Goal: Information Seeking & Learning: Check status

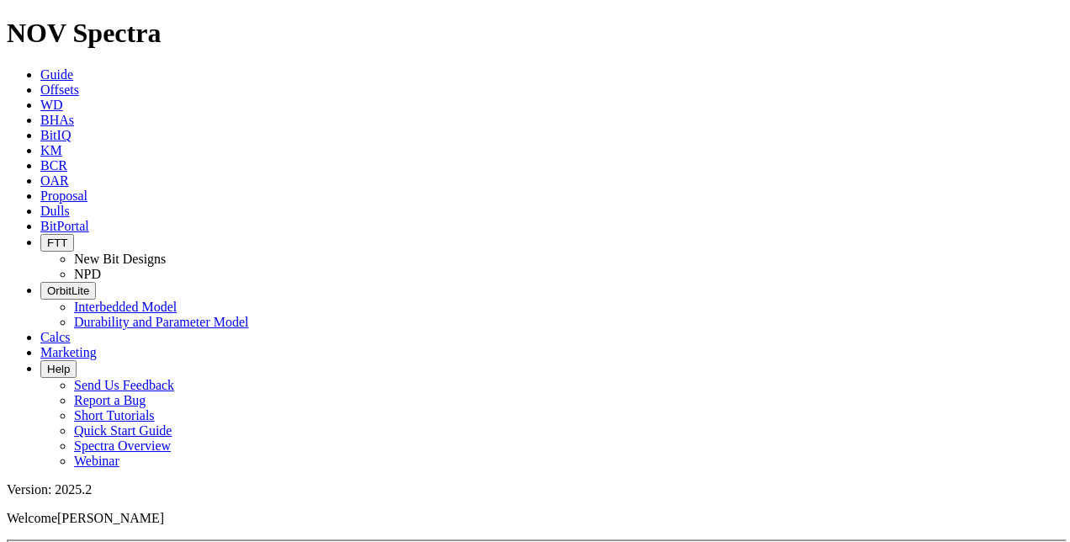
click at [40, 128] on icon at bounding box center [40, 135] width 0 height 14
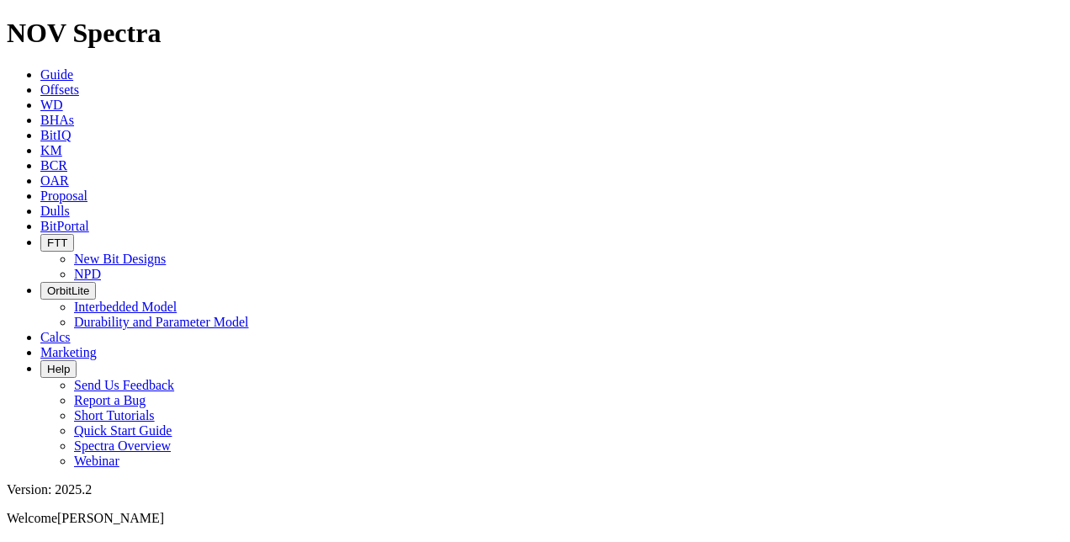
scroll to position [421, 0]
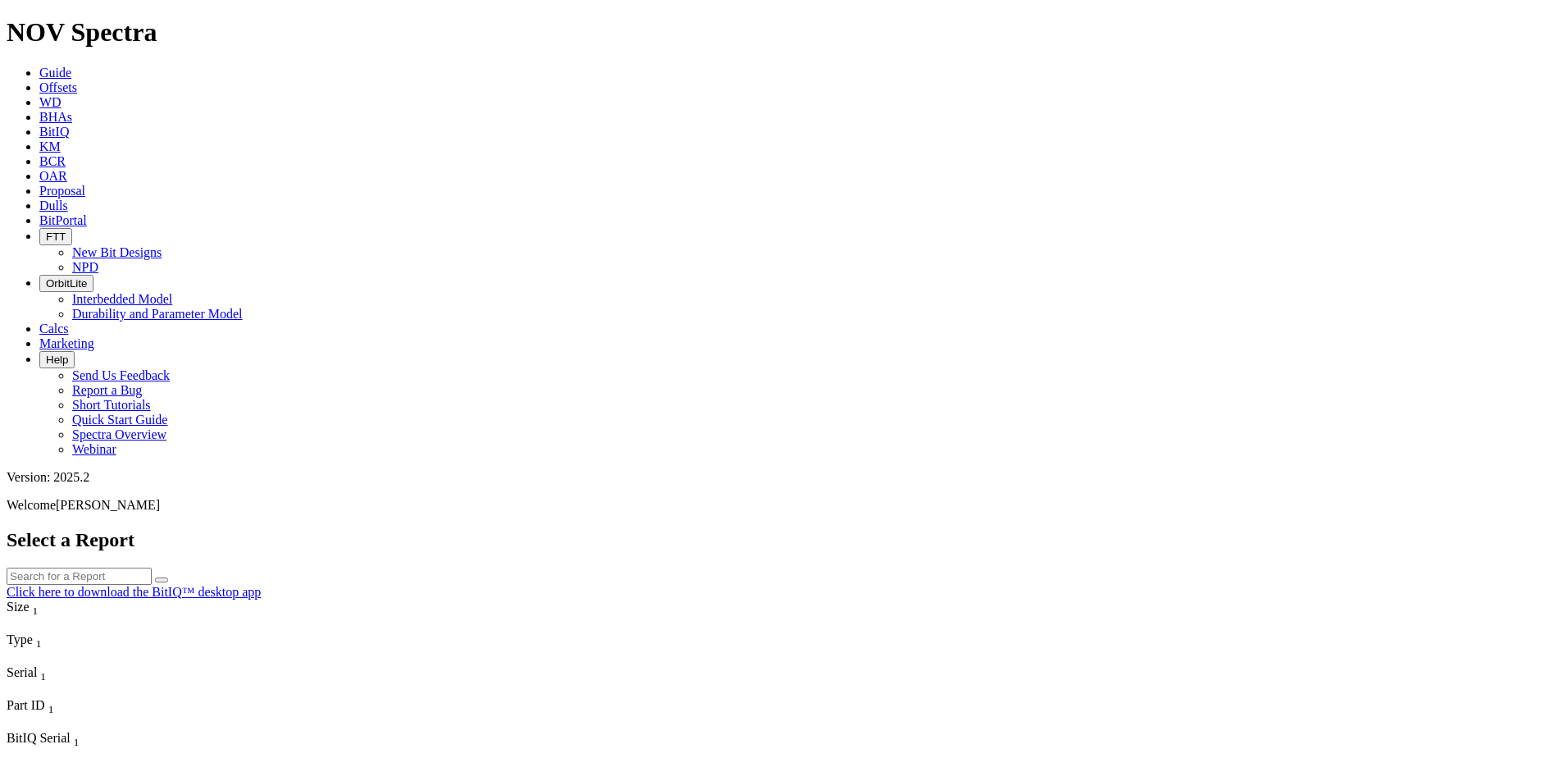
click at [10, 527] on icon "Column Menu" at bounding box center [8, 625] width 3 height 14
click at [10, 527] on icon "Column Menu" at bounding box center [8, 723] width 3 height 14
click at [152, 527] on input "text" at bounding box center [79, 576] width 145 height 18
click at [162, 527] on icon "submit" at bounding box center [162, 580] width 0 height 0
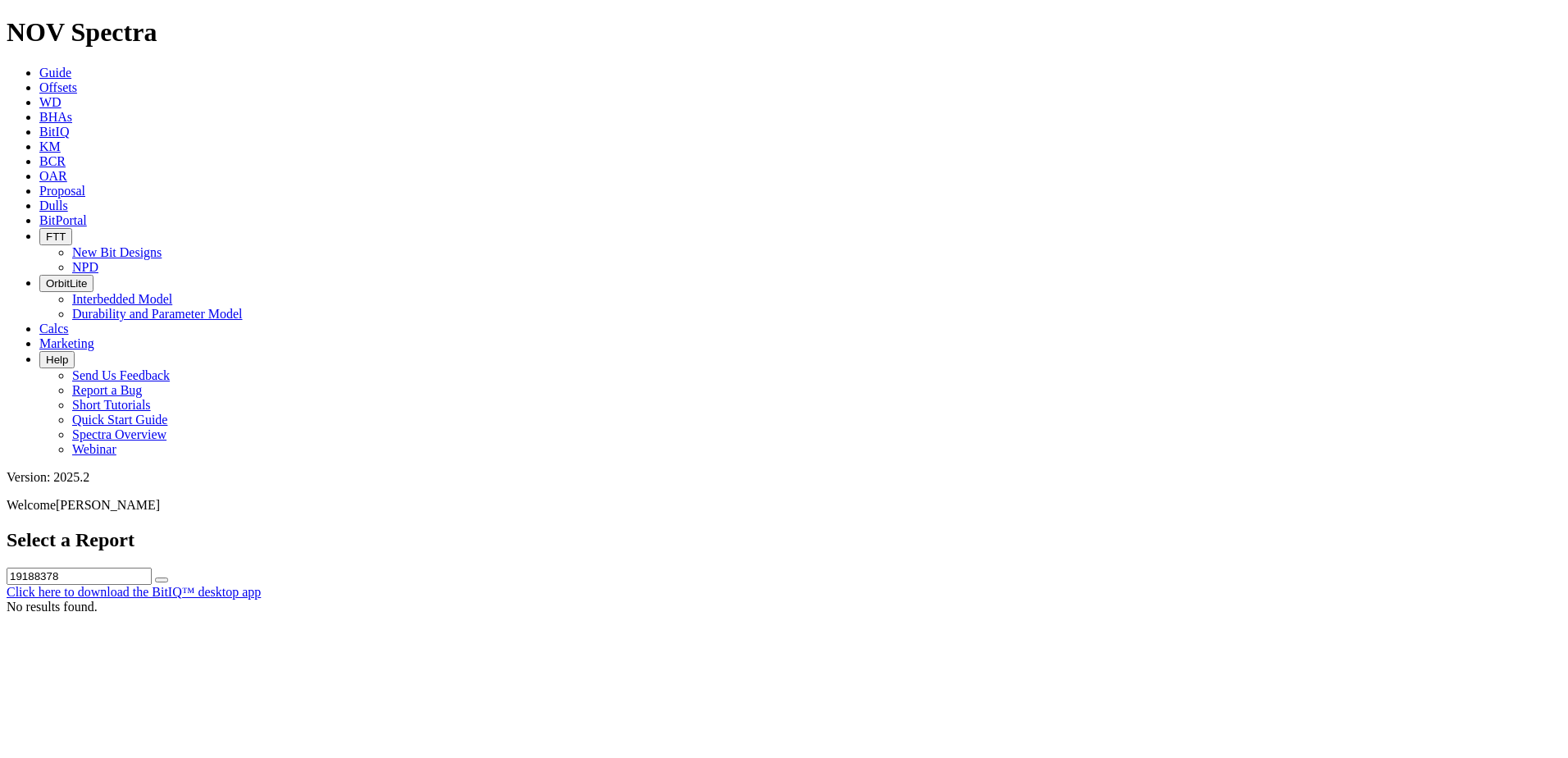
drag, startPoint x: 689, startPoint y: 72, endPoint x: 644, endPoint y: 77, distance: 45.3
click at [152, 527] on input "19188378" at bounding box center [79, 576] width 145 height 18
type input "19039856"
click at [162, 527] on icon "submit" at bounding box center [162, 580] width 0 height 0
drag, startPoint x: 706, startPoint y: 75, endPoint x: 393, endPoint y: 75, distance: 313.0
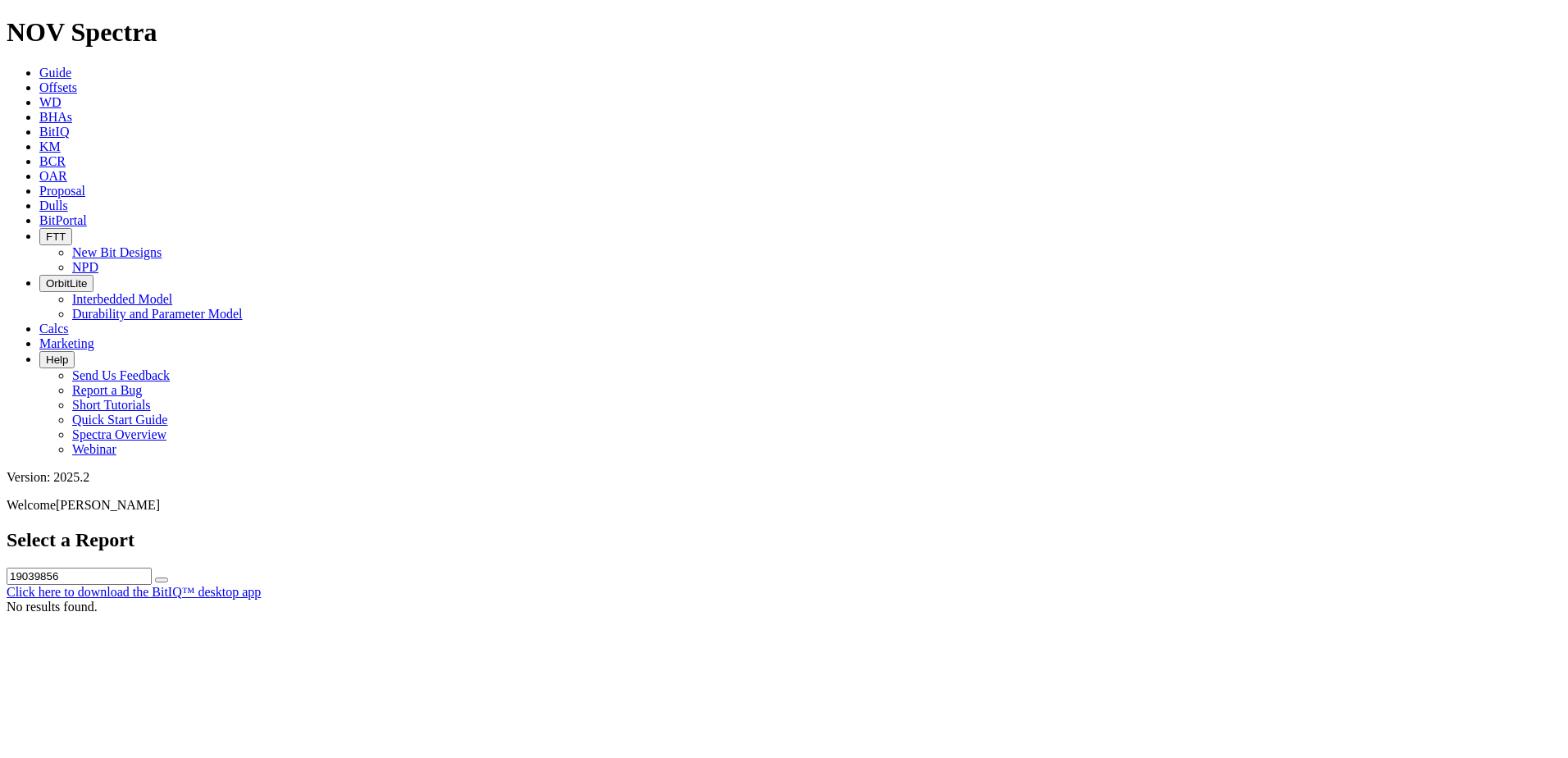
click at [393, 527] on div "Select a Report 19039856 Click here to download the BitIQ™ desktop app" at bounding box center [784, 564] width 1554 height 70
click at [169, 527] on button "submit" at bounding box center [161, 579] width 13 height 5
click at [152, 527] on input "text" at bounding box center [79, 576] width 145 height 18
type input "TK76"
click at [169, 527] on button "submit" at bounding box center [161, 579] width 13 height 5
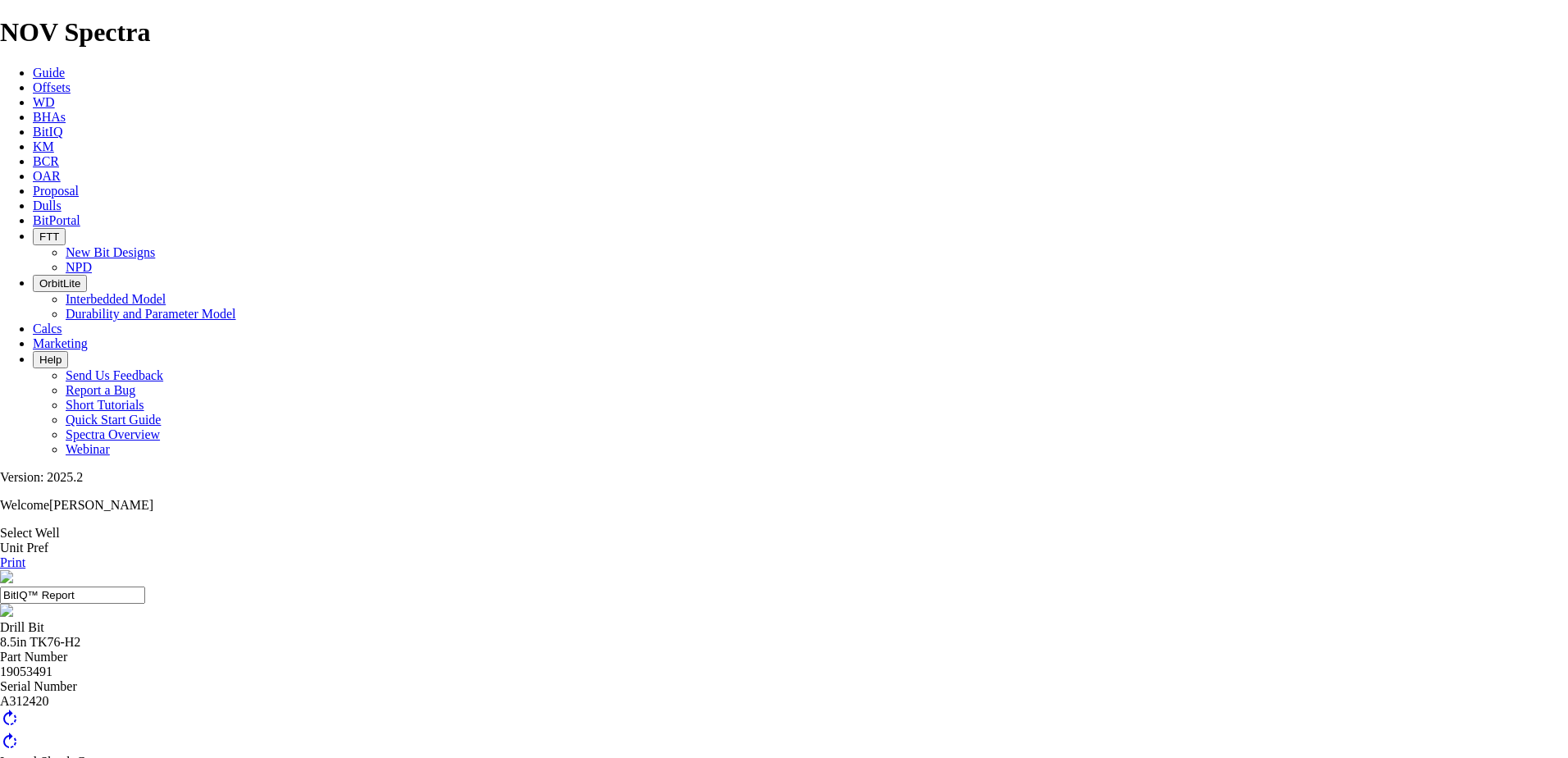
click at [858, 527] on div at bounding box center [784, 727] width 1568 height 0
click at [0, 527] on icon at bounding box center [0, 562] width 0 height 14
